Goal: Check status: Check status

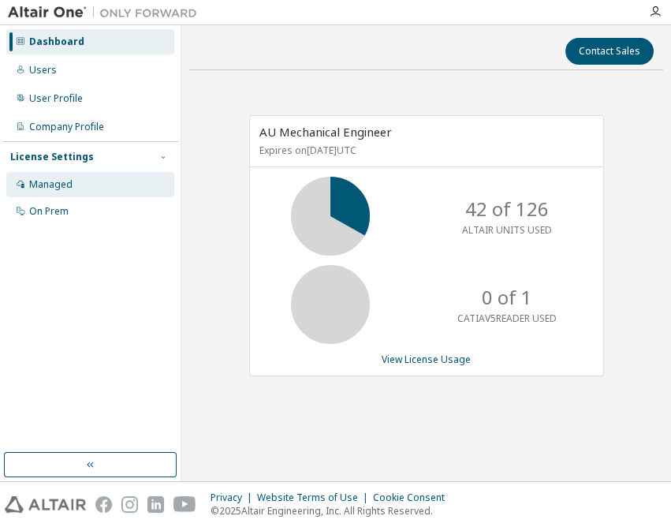
click at [32, 185] on div "Managed" at bounding box center [50, 184] width 43 height 13
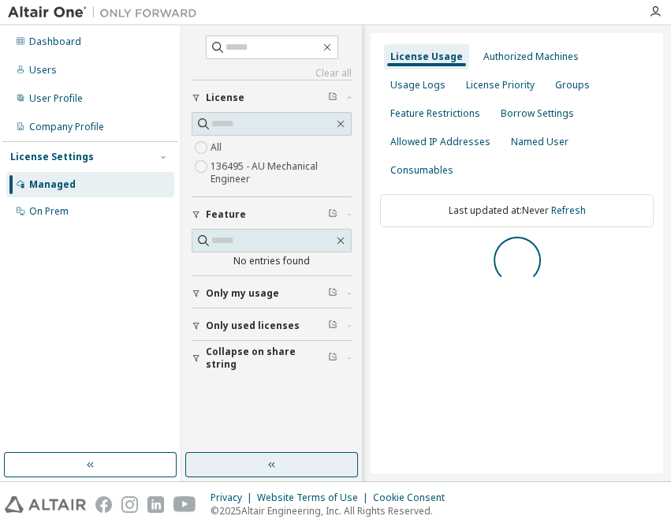
click at [292, 461] on button "button" at bounding box center [271, 464] width 173 height 25
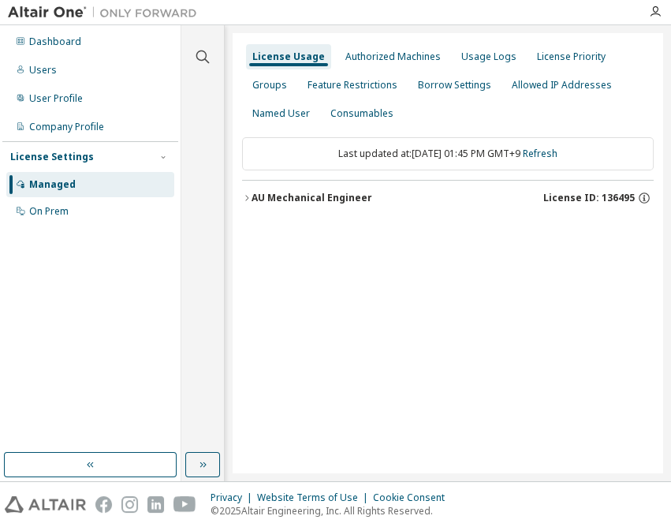
click at [380, 203] on div "AU Mechanical Engineer License ID: 136495" at bounding box center [453, 198] width 402 height 14
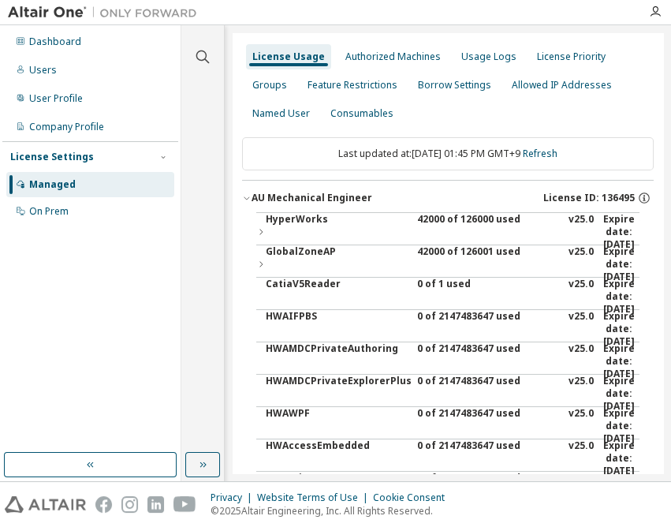
click at [431, 216] on div "42000 of 126000 used" at bounding box center [488, 232] width 142 height 38
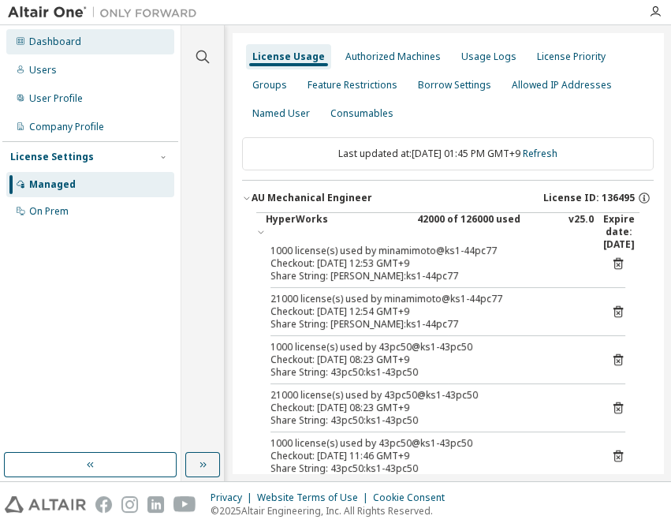
click at [63, 39] on div "Dashboard" at bounding box center [55, 41] width 52 height 13
